Goal: Task Accomplishment & Management: Understand process/instructions

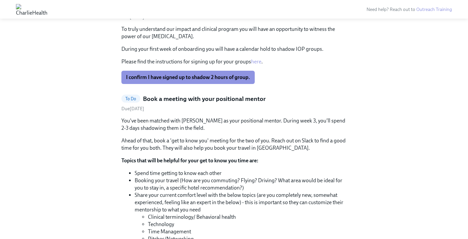
scroll to position [1881, 0]
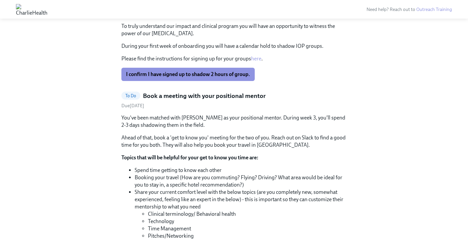
click at [232, 78] on span "I confirm I have signed up to shadow 2 hours of group." at bounding box center [188, 74] width 124 height 7
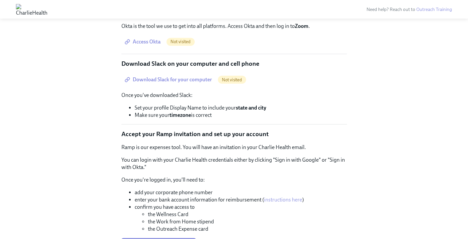
scroll to position [1085, 0]
click at [154, 45] on span "Access Okta" at bounding box center [143, 42] width 35 height 7
click at [183, 44] on span "Not visited" at bounding box center [181, 41] width 28 height 5
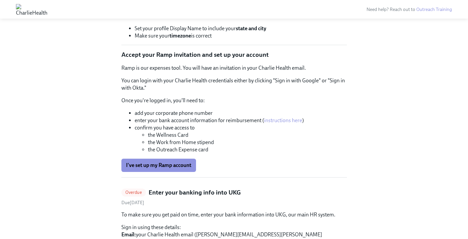
scroll to position [1175, 0]
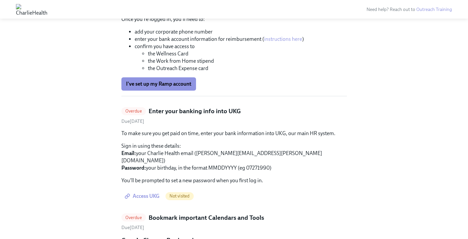
scroll to position [1259, 0]
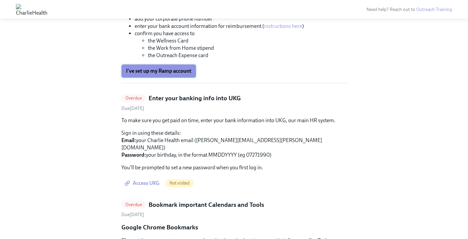
click at [178, 74] on span "I've set up my Ramp account" at bounding box center [158, 71] width 65 height 7
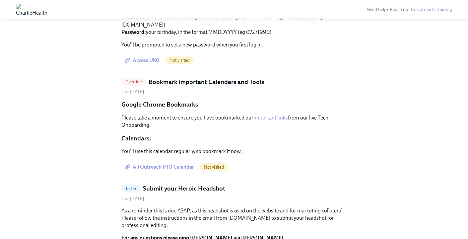
scroll to position [1383, 0]
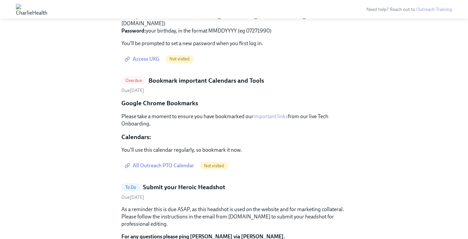
click at [149, 62] on span "Access UKG" at bounding box center [143, 59] width 34 height 7
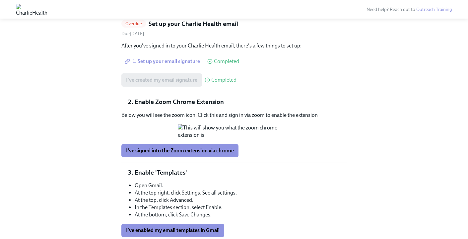
scroll to position [714, 0]
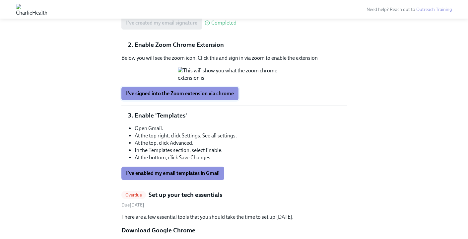
click at [202, 97] on span "I've signed into the Zoom extension via chrome" at bounding box center [180, 93] width 108 height 7
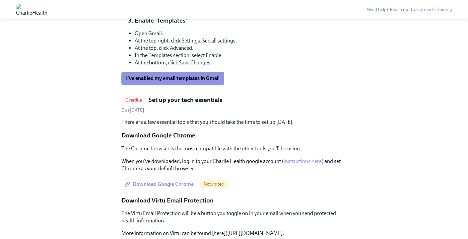
scroll to position [810, 0]
click at [199, 81] on span "I've enabled my email templates in Gmail" at bounding box center [173, 78] width 94 height 7
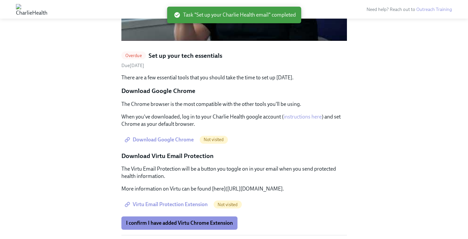
scroll to position [626, 0]
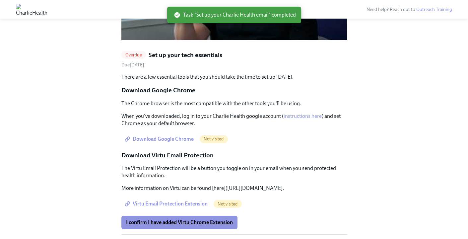
click at [181, 136] on span "Download Google Chrome" at bounding box center [160, 139] width 68 height 7
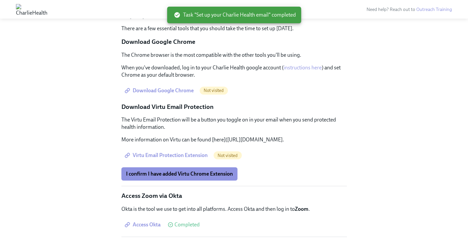
scroll to position [680, 0]
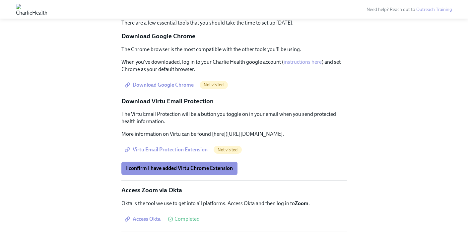
click at [185, 146] on span "Virtu Email Protection Extension" at bounding box center [167, 149] width 82 height 7
click at [214, 165] on span "I confirm I have added Virtu Chrome Extension" at bounding box center [179, 168] width 107 height 7
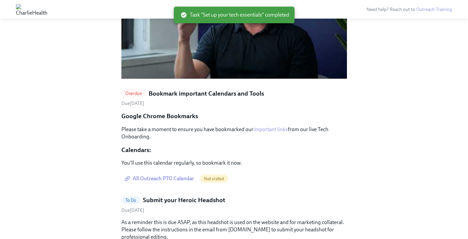
scroll to position [589, 0]
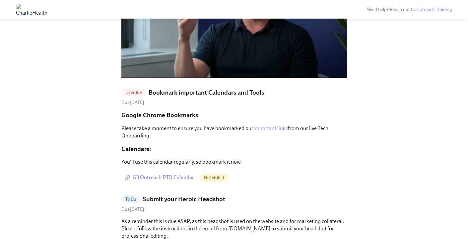
click at [179, 174] on span "All Outreach PTO Calendar" at bounding box center [160, 177] width 68 height 7
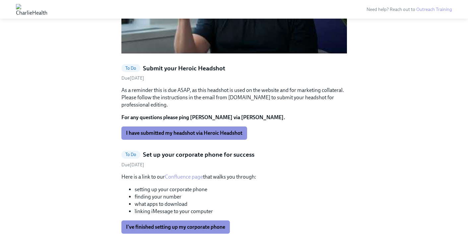
scroll to position [669, 0]
